Goal: Communication & Community: Answer question/provide support

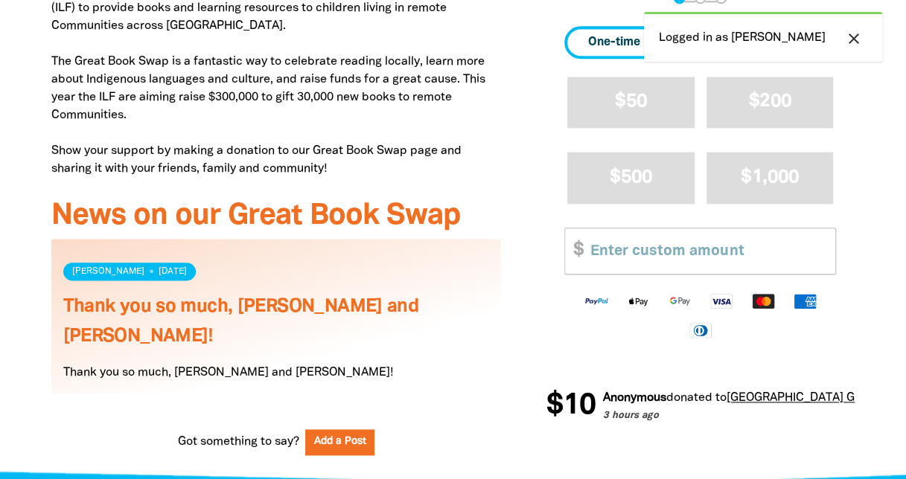
scroll to position [1042, 0]
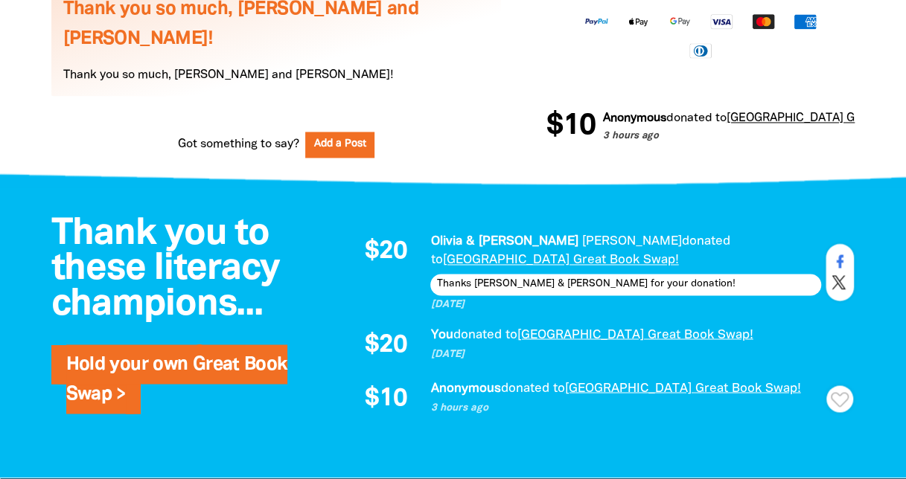
click at [837, 392] on icon "Paginated content" at bounding box center [840, 399] width 18 height 15
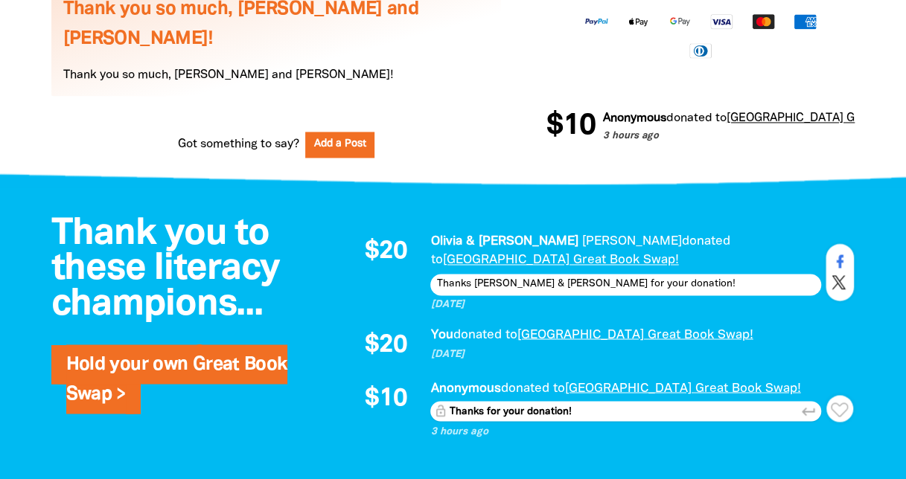
click at [806, 403] on icon "keyboard_return" at bounding box center [808, 411] width 16 height 16
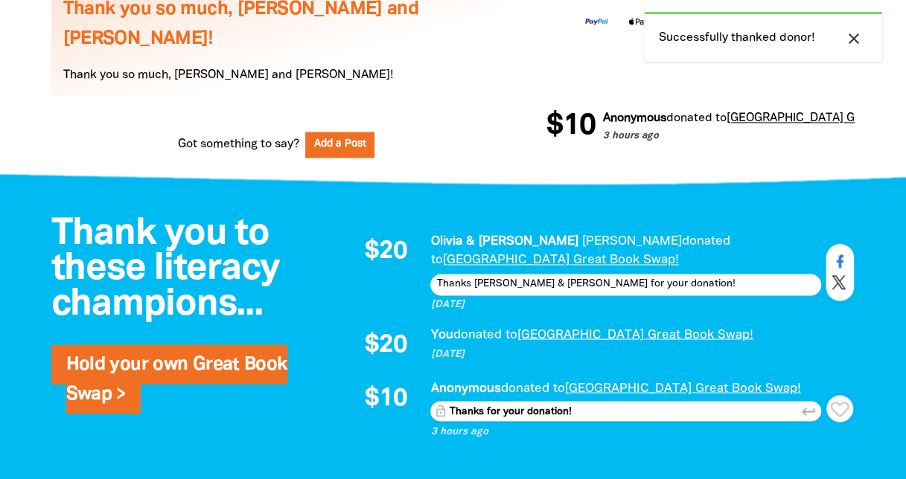
click at [810, 403] on icon "keyboard_return" at bounding box center [808, 411] width 16 height 16
click at [591, 418] on div "$20 [PERSON_NAME] & [PERSON_NAME] donated to [GEOGRAPHIC_DATA] Great Book Swap!…" at bounding box center [593, 335] width 521 height 237
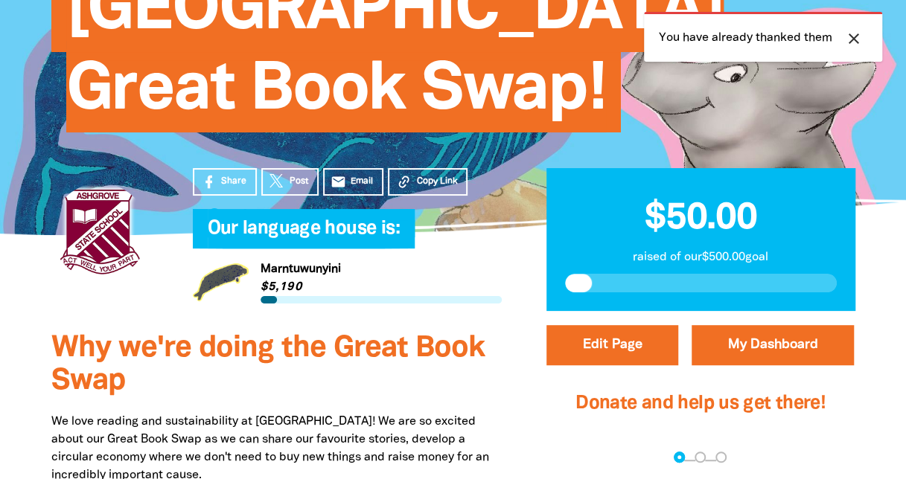
scroll to position [0, 0]
